Goal: Task Accomplishment & Management: Manage account settings

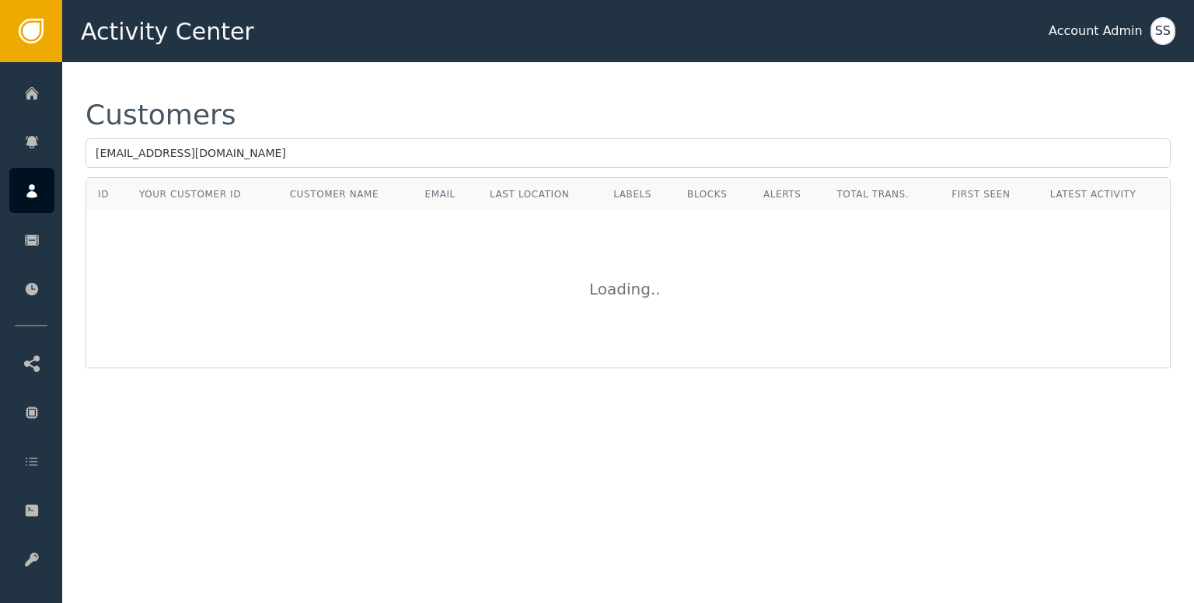
type input "[EMAIL_ADDRESS][DOMAIN_NAME]"
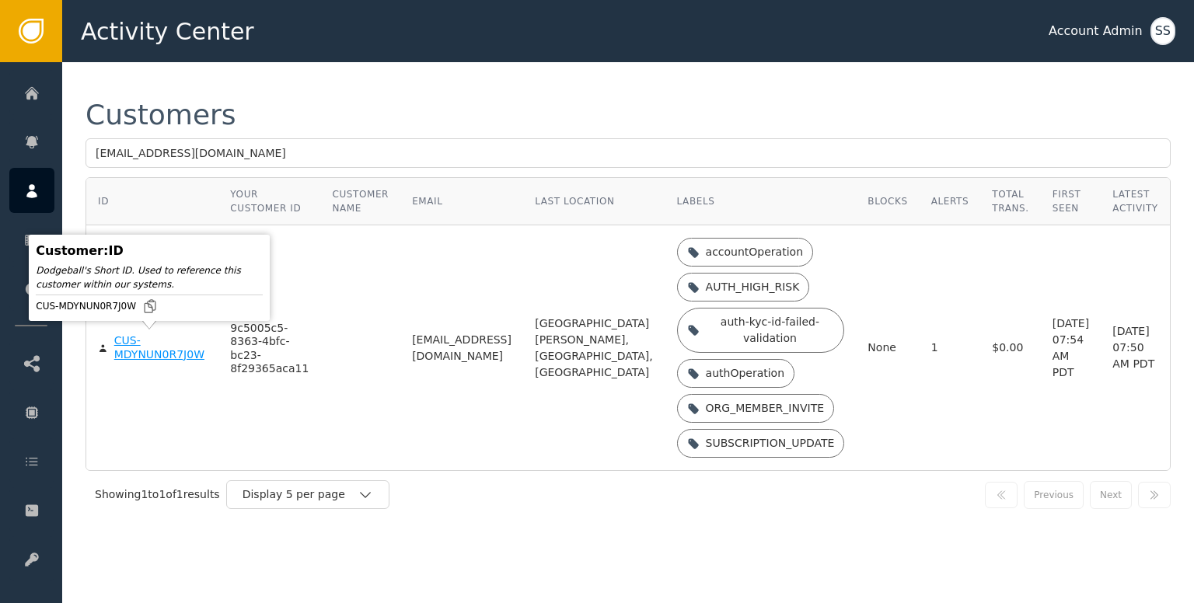
click at [141, 356] on div "CUS-MDYNUN0R7J0W" at bounding box center [160, 347] width 93 height 27
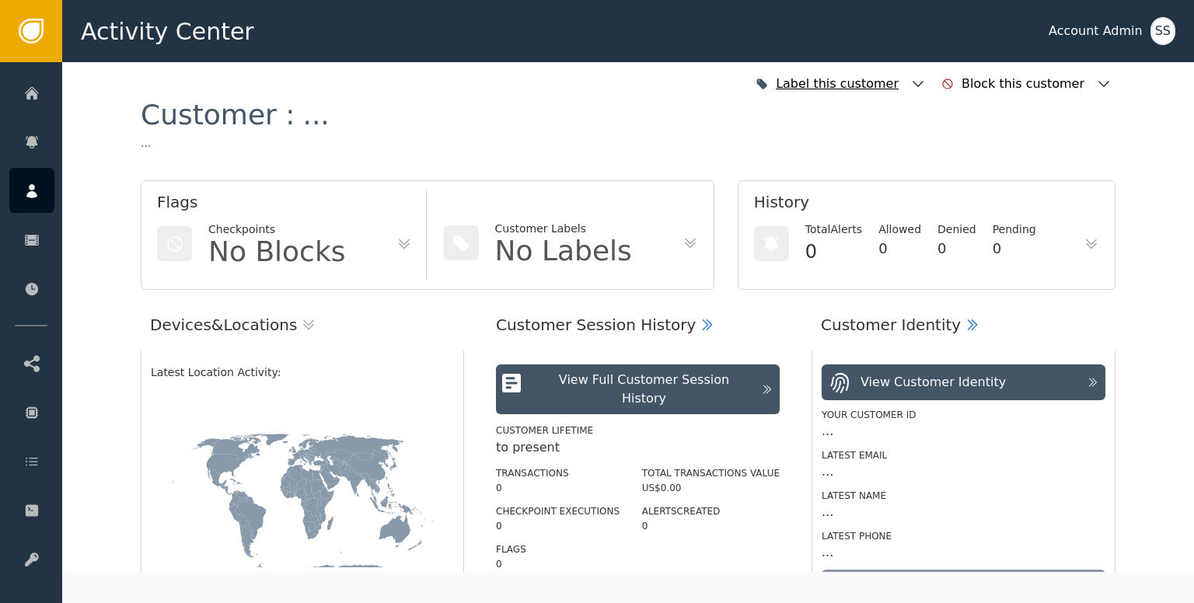
click at [926, 81] on icon "button" at bounding box center [918, 84] width 16 height 16
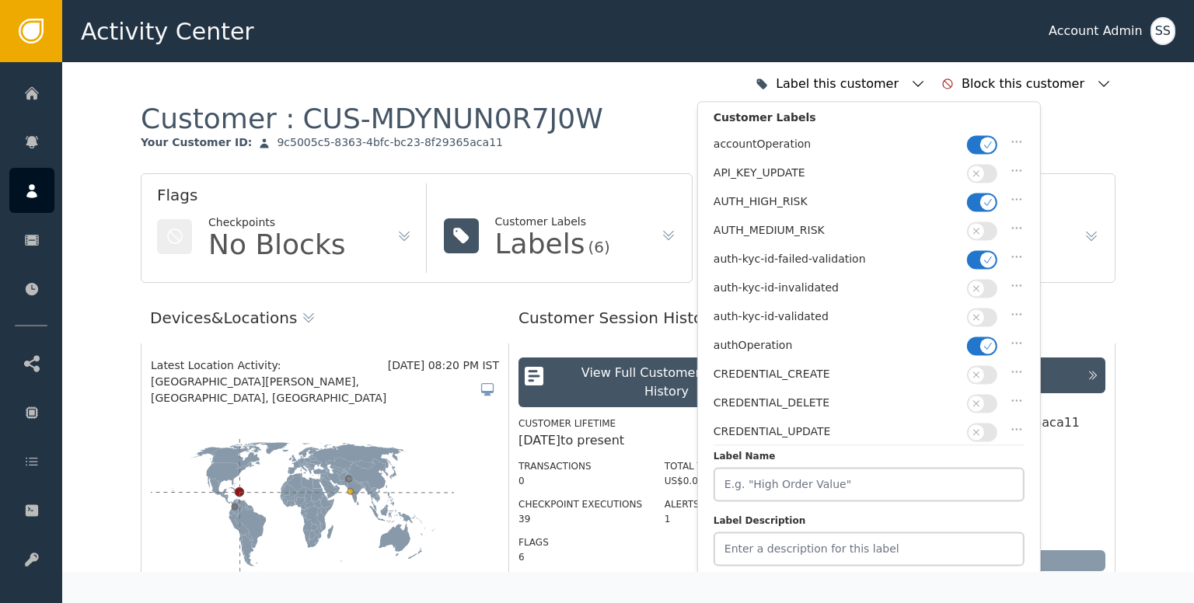
click at [985, 312] on button "button" at bounding box center [982, 317] width 30 height 19
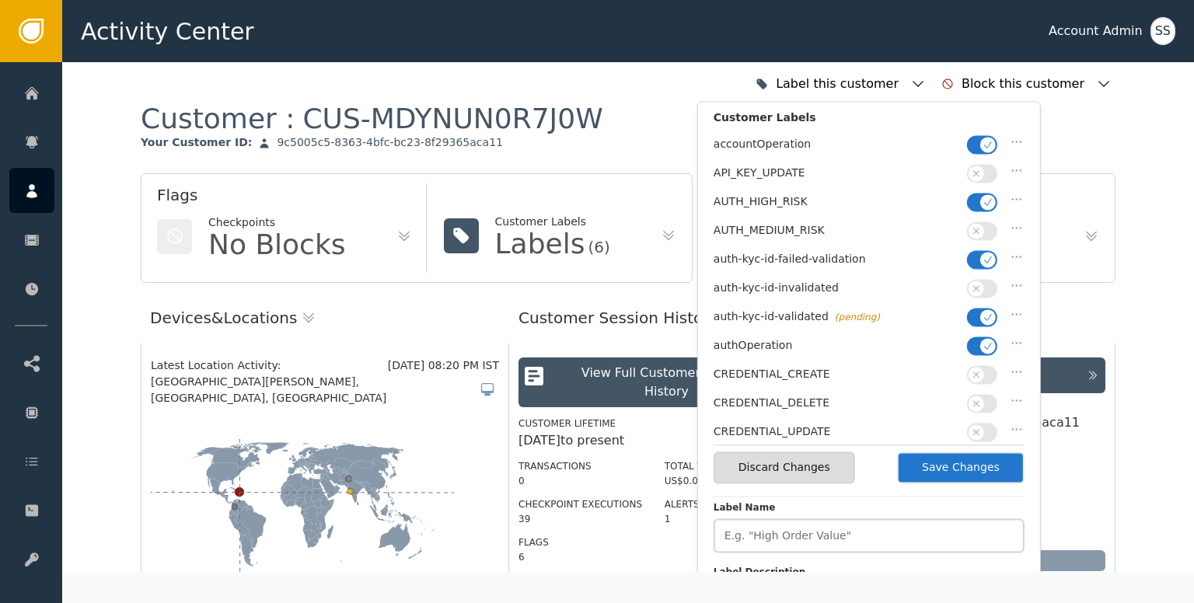
click at [977, 250] on button "button" at bounding box center [982, 259] width 30 height 19
click at [983, 197] on icon "button" at bounding box center [988, 202] width 11 height 11
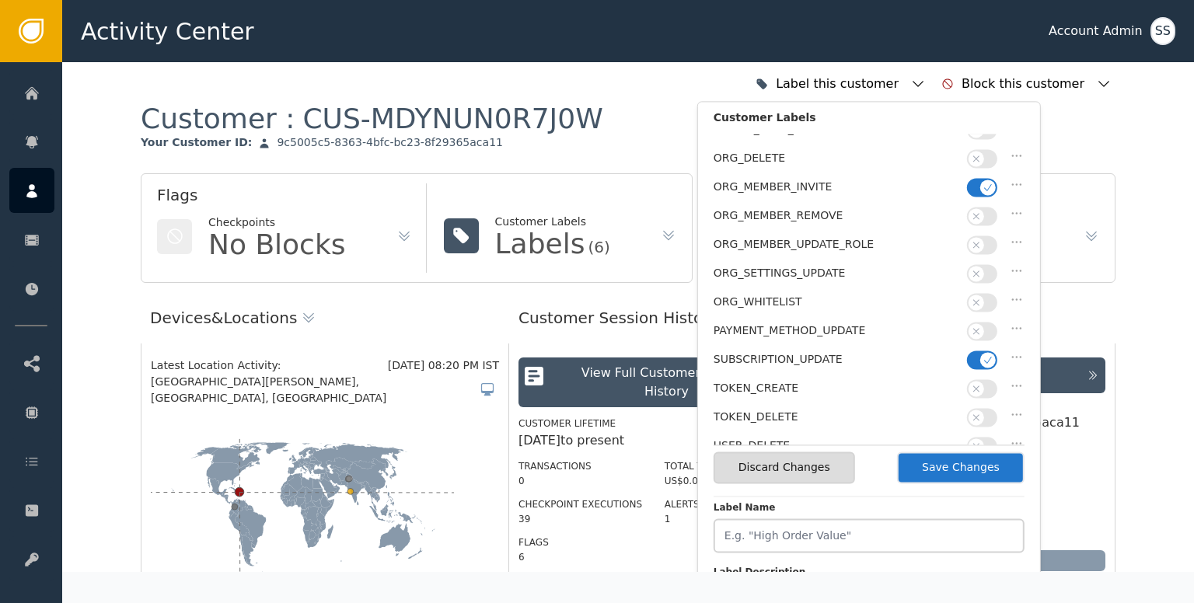
click at [970, 464] on button "Save Changes" at bounding box center [960, 468] width 127 height 32
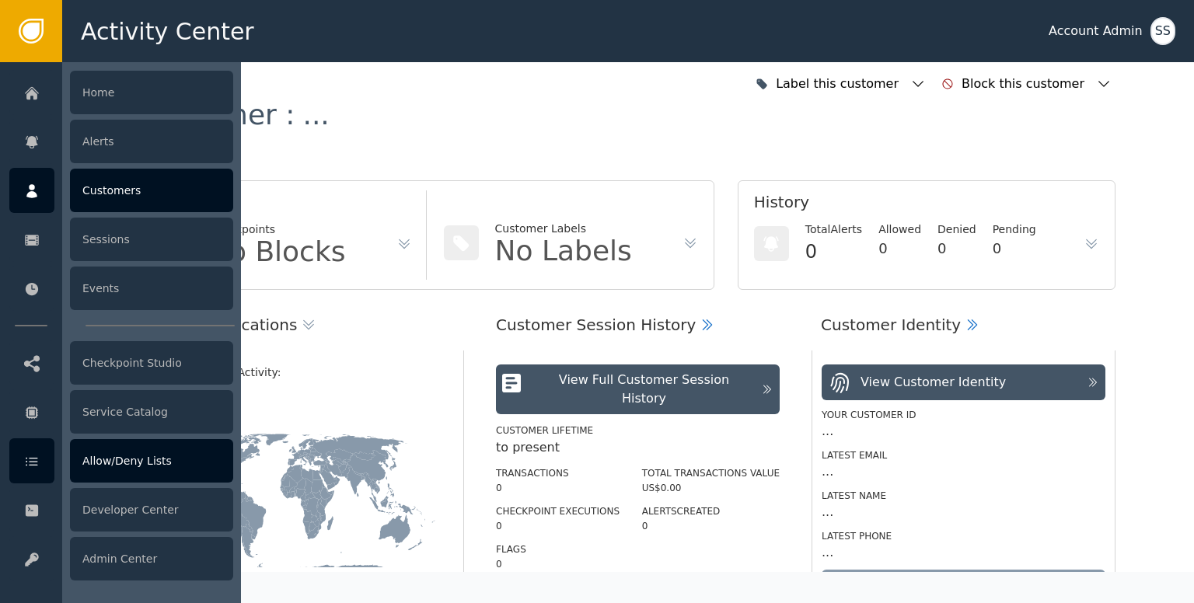
click at [34, 462] on icon at bounding box center [32, 462] width 12 height 9
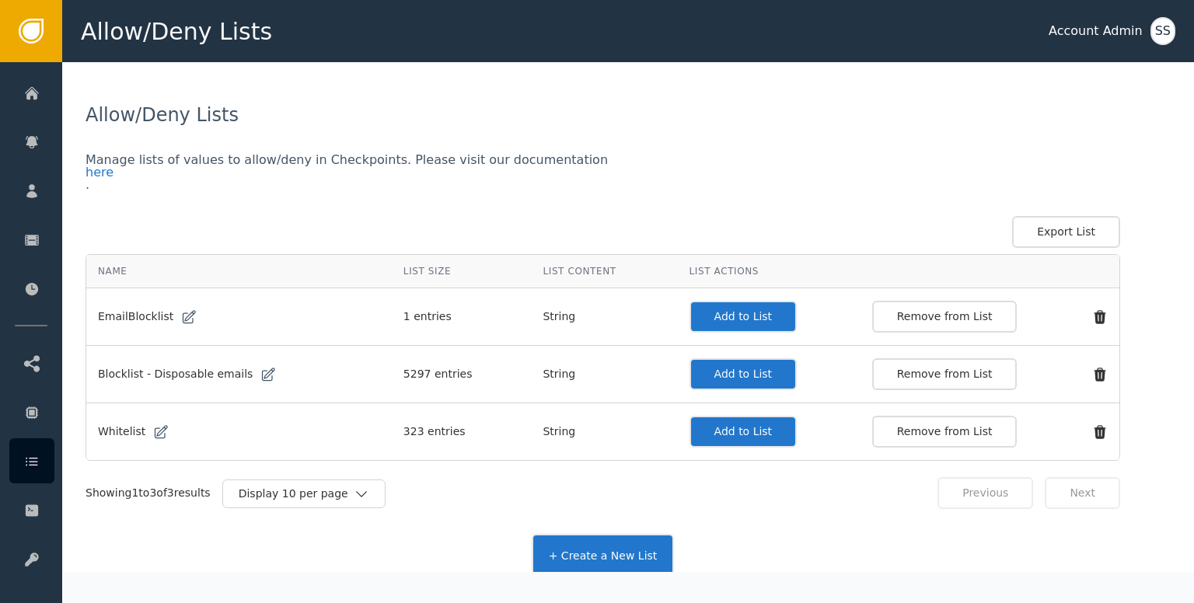
click at [693, 425] on button "Add to List" at bounding box center [743, 432] width 108 height 32
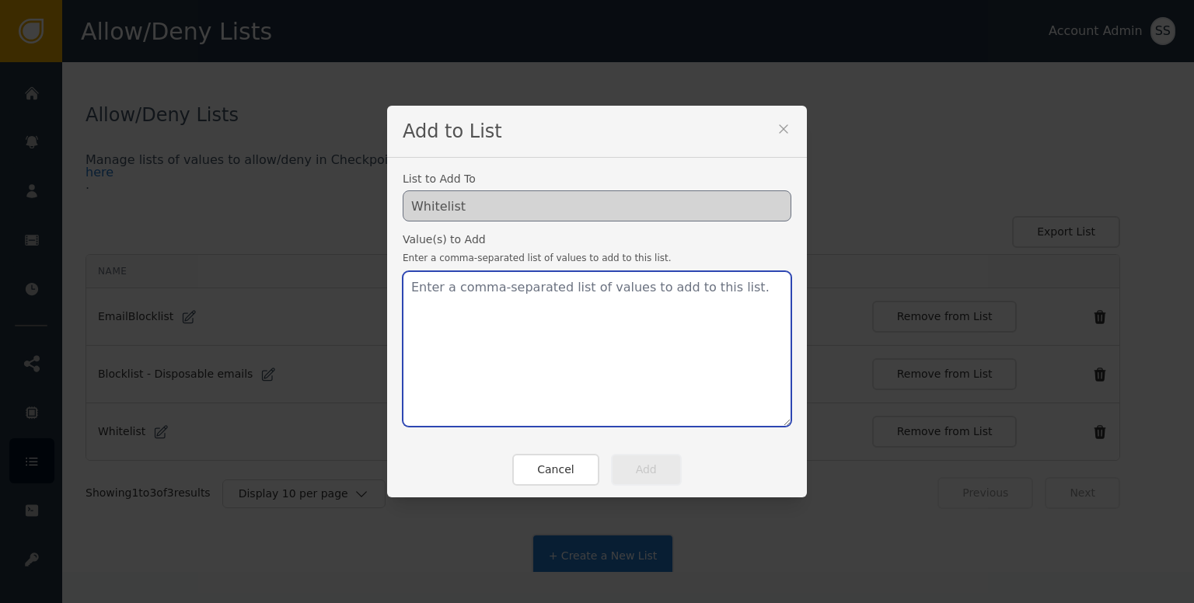
click at [491, 330] on textarea at bounding box center [597, 348] width 389 height 155
paste textarea "[EMAIL_ADDRESS][DOMAIN_NAME]"
type textarea "[EMAIL_ADDRESS][DOMAIN_NAME]"
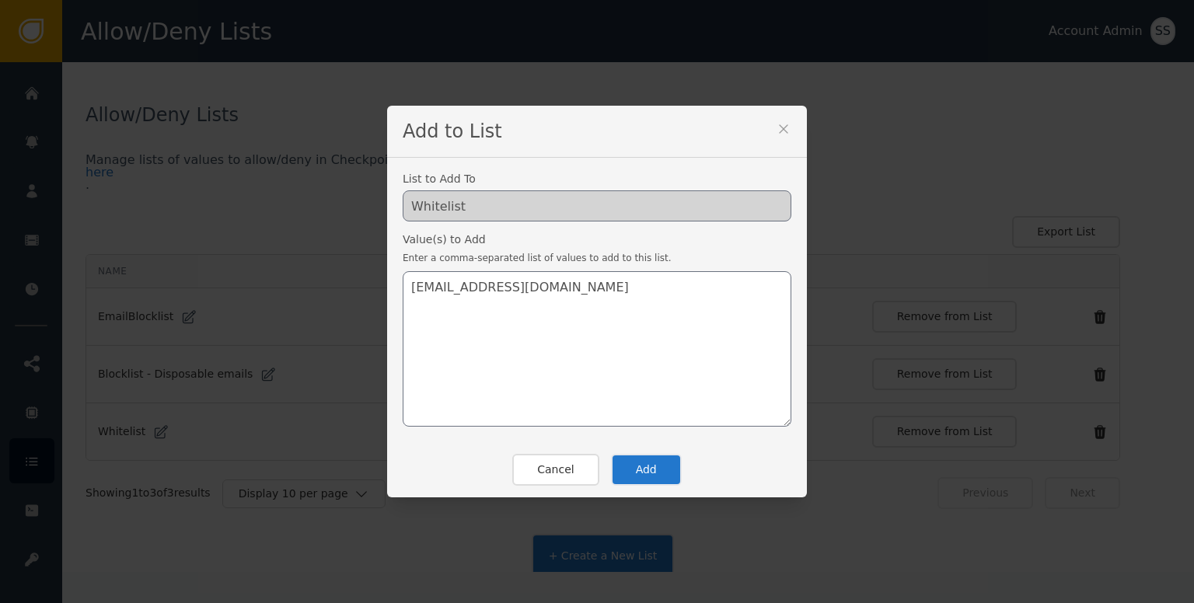
click at [625, 473] on button "Add" at bounding box center [646, 470] width 71 height 32
